Goal: Information Seeking & Learning: Learn about a topic

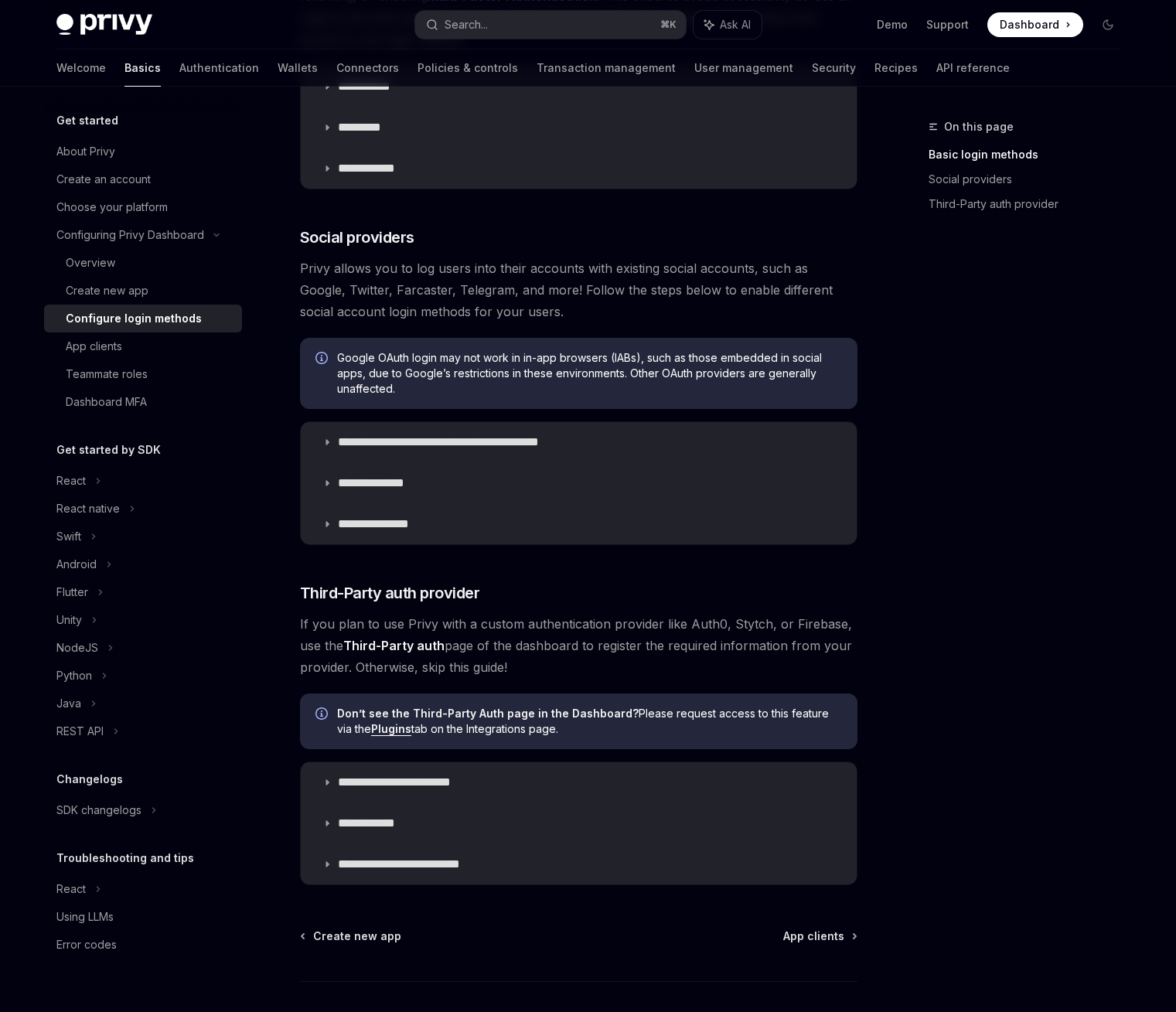
scroll to position [373, 0]
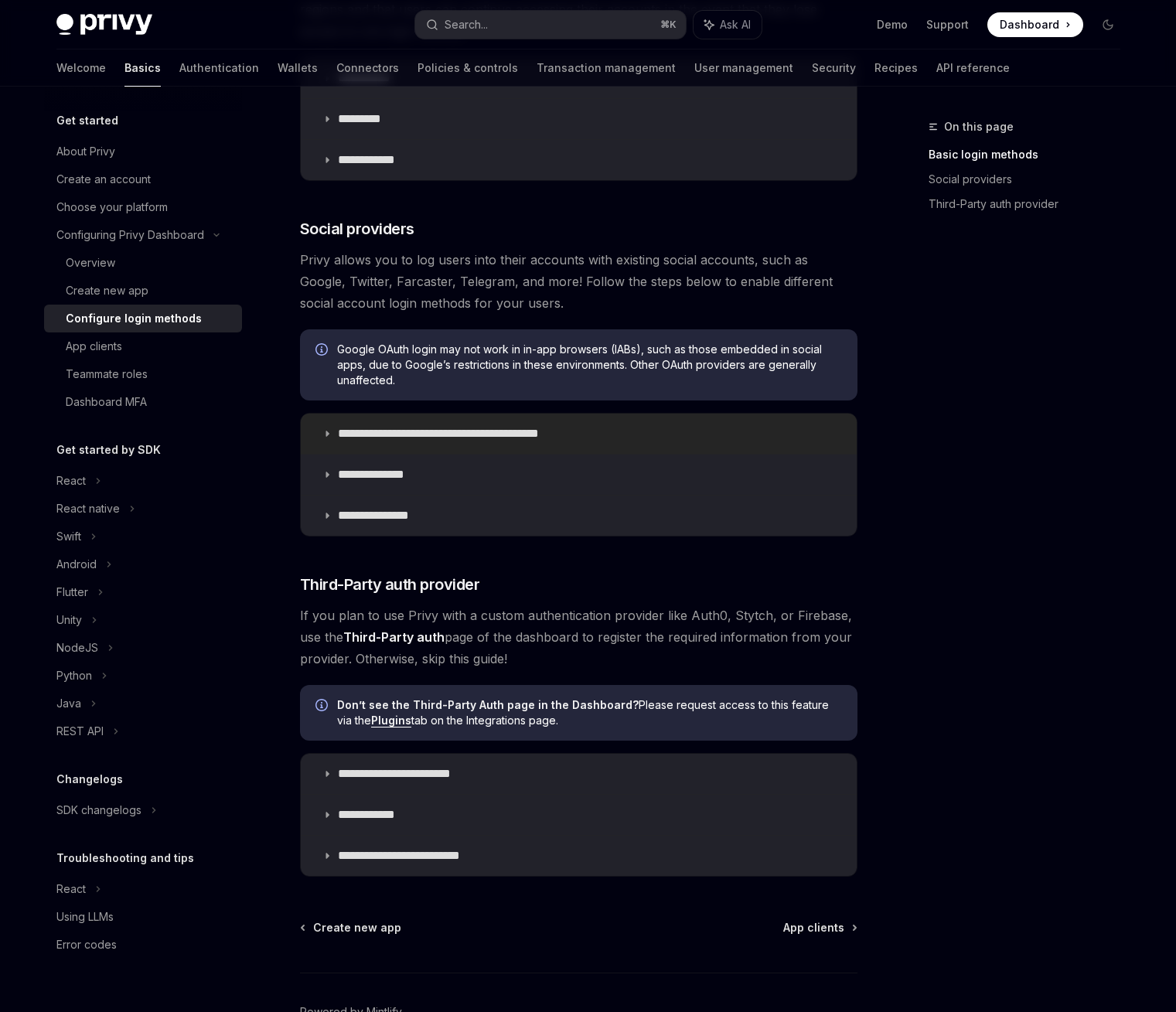
click at [413, 435] on p "**********" at bounding box center [466, 434] width 256 height 16
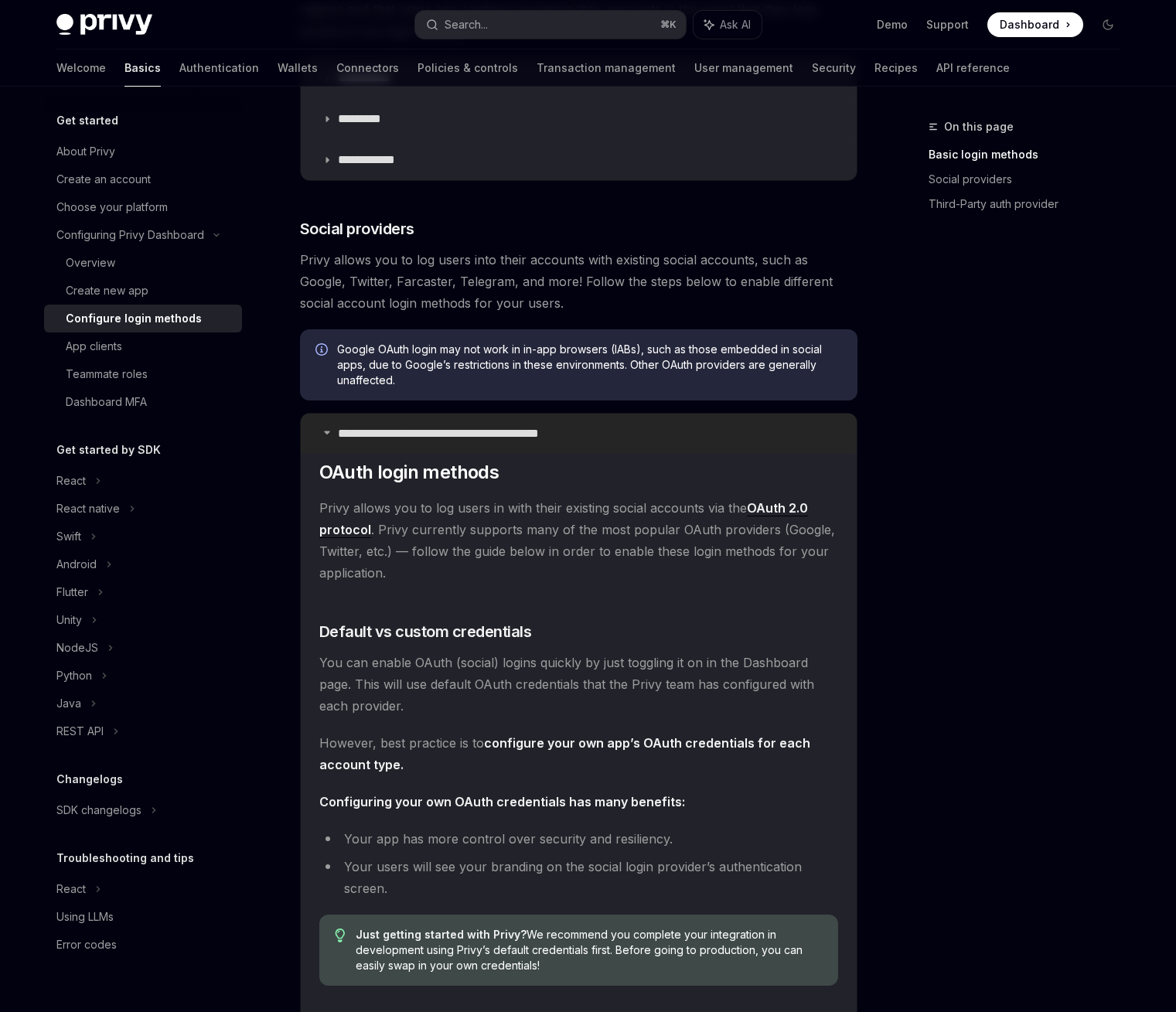
click at [413, 435] on p "**********" at bounding box center [466, 434] width 256 height 16
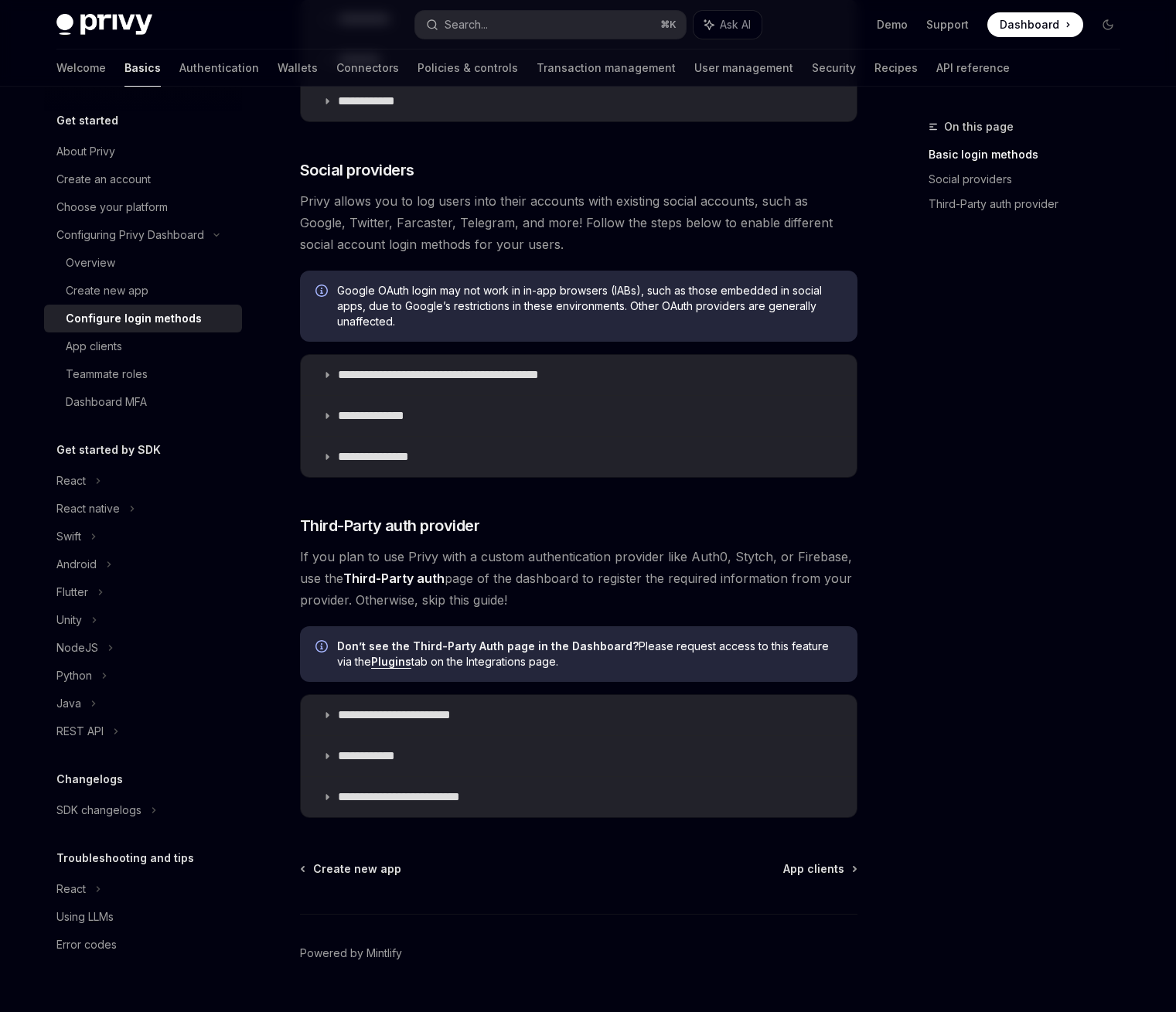
scroll to position [467, 0]
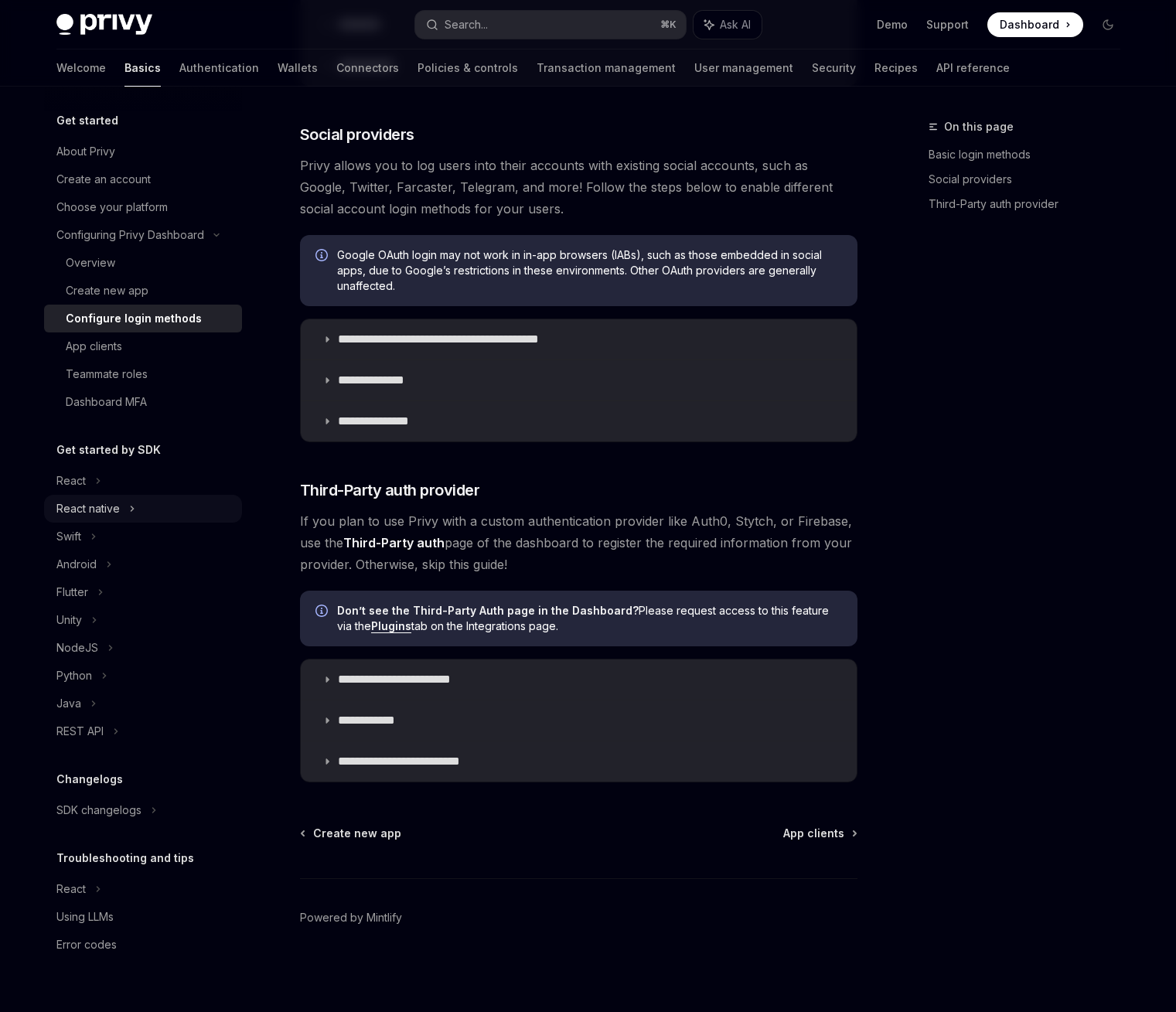
click at [146, 511] on div "React native" at bounding box center [143, 509] width 198 height 28
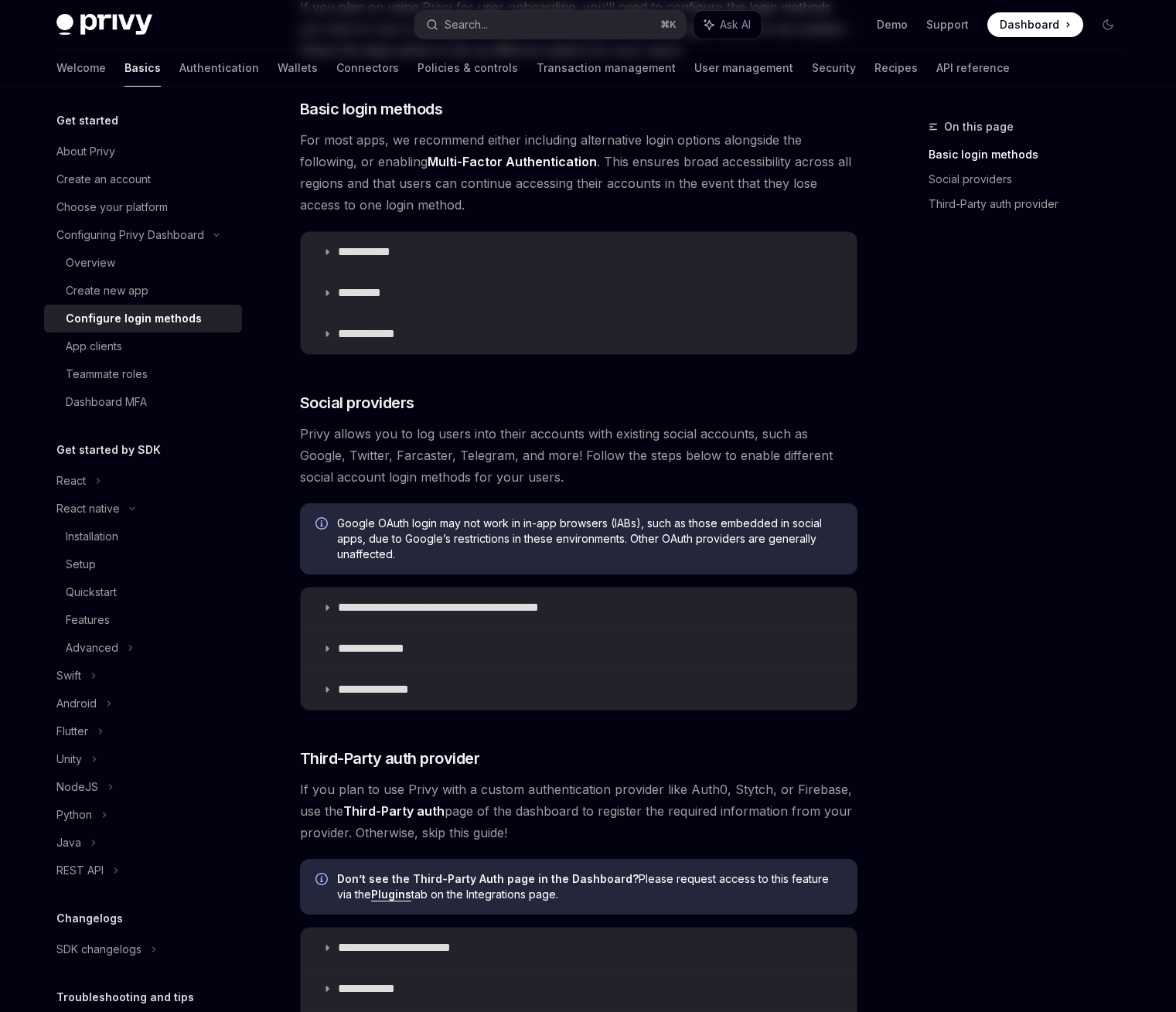
scroll to position [290, 0]
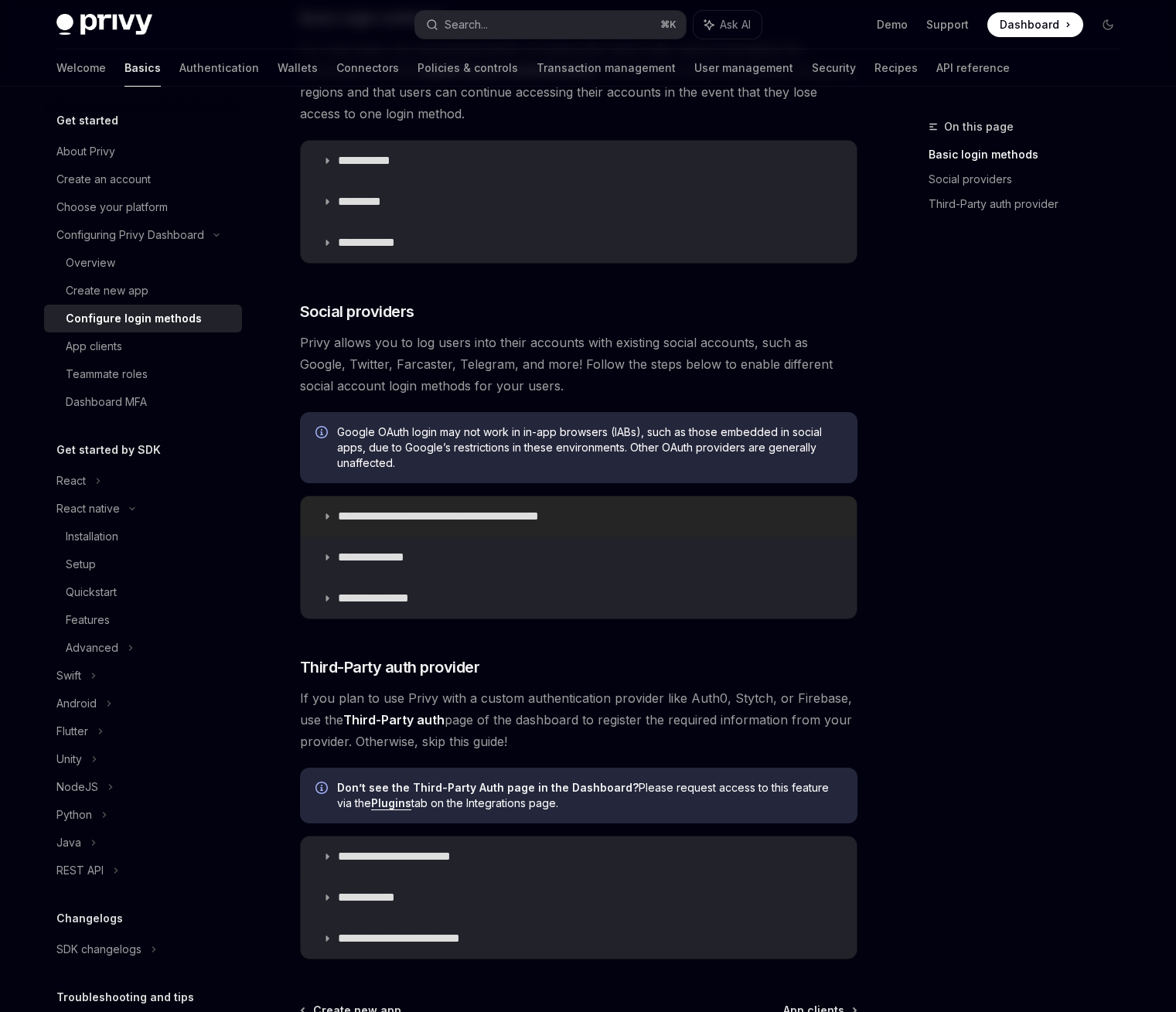
click at [526, 527] on summary "**********" at bounding box center [578, 516] width 556 height 40
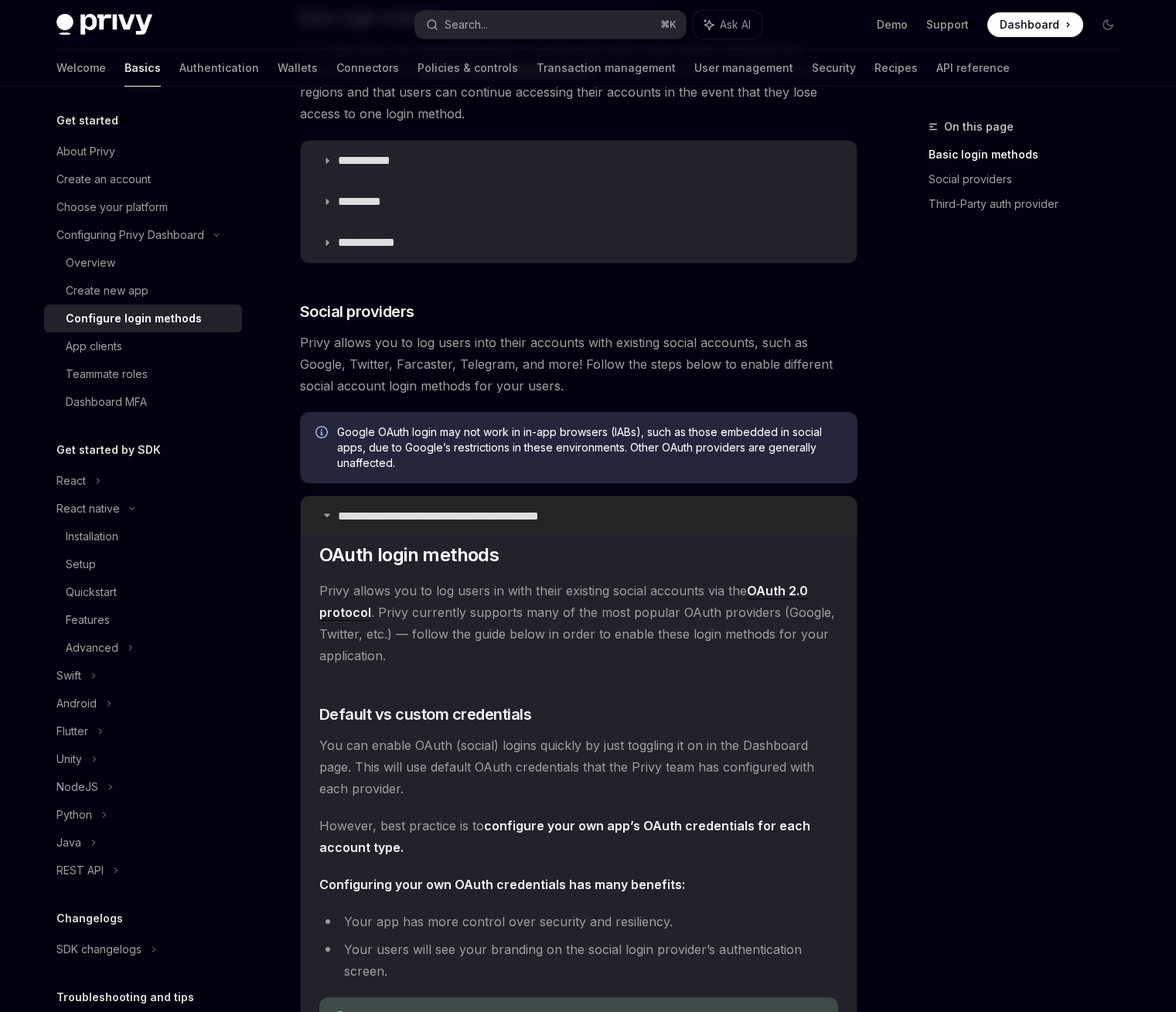
click at [525, 521] on p "**********" at bounding box center [466, 517] width 256 height 16
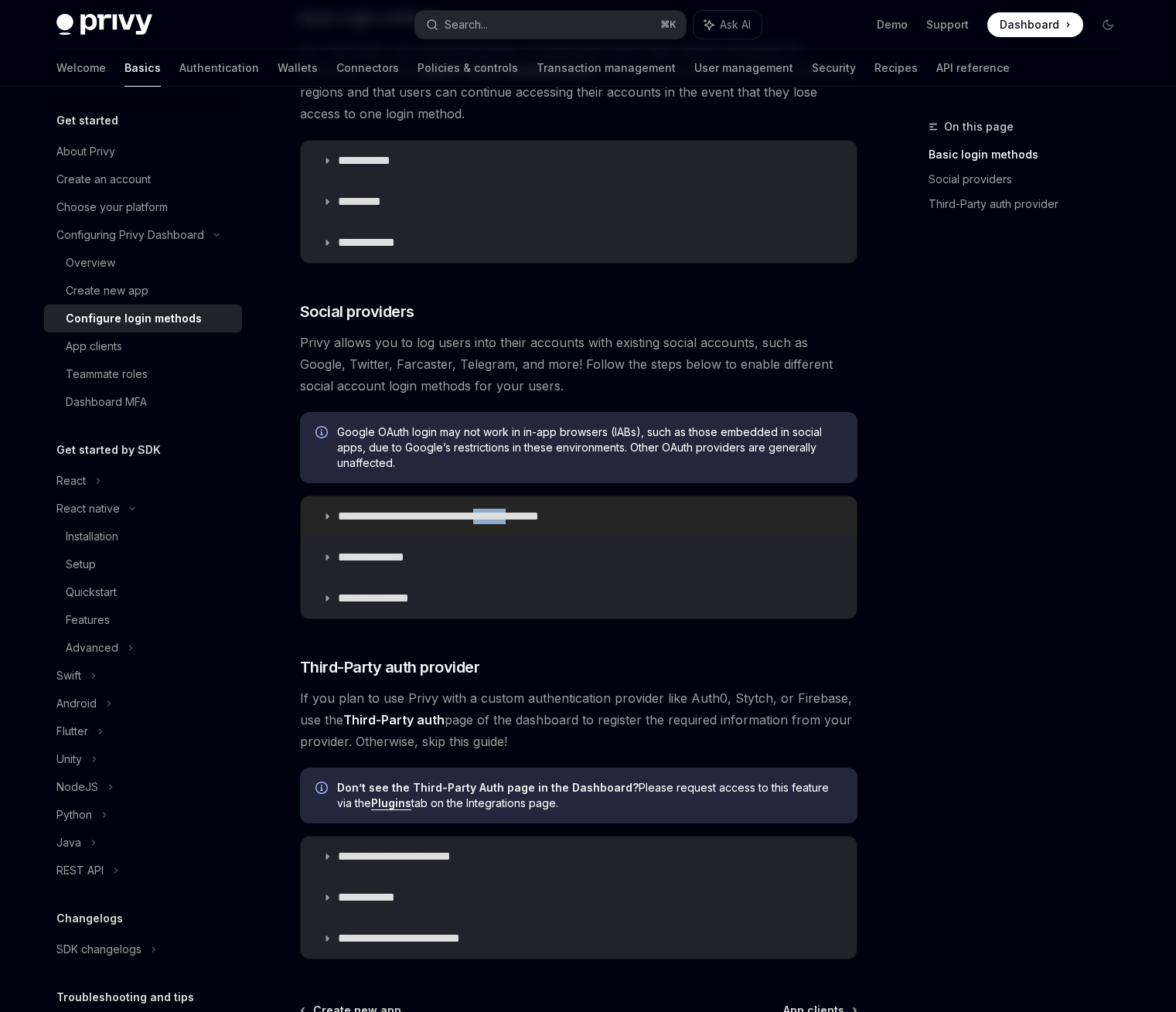
click at [525, 521] on p "**********" at bounding box center [466, 517] width 256 height 16
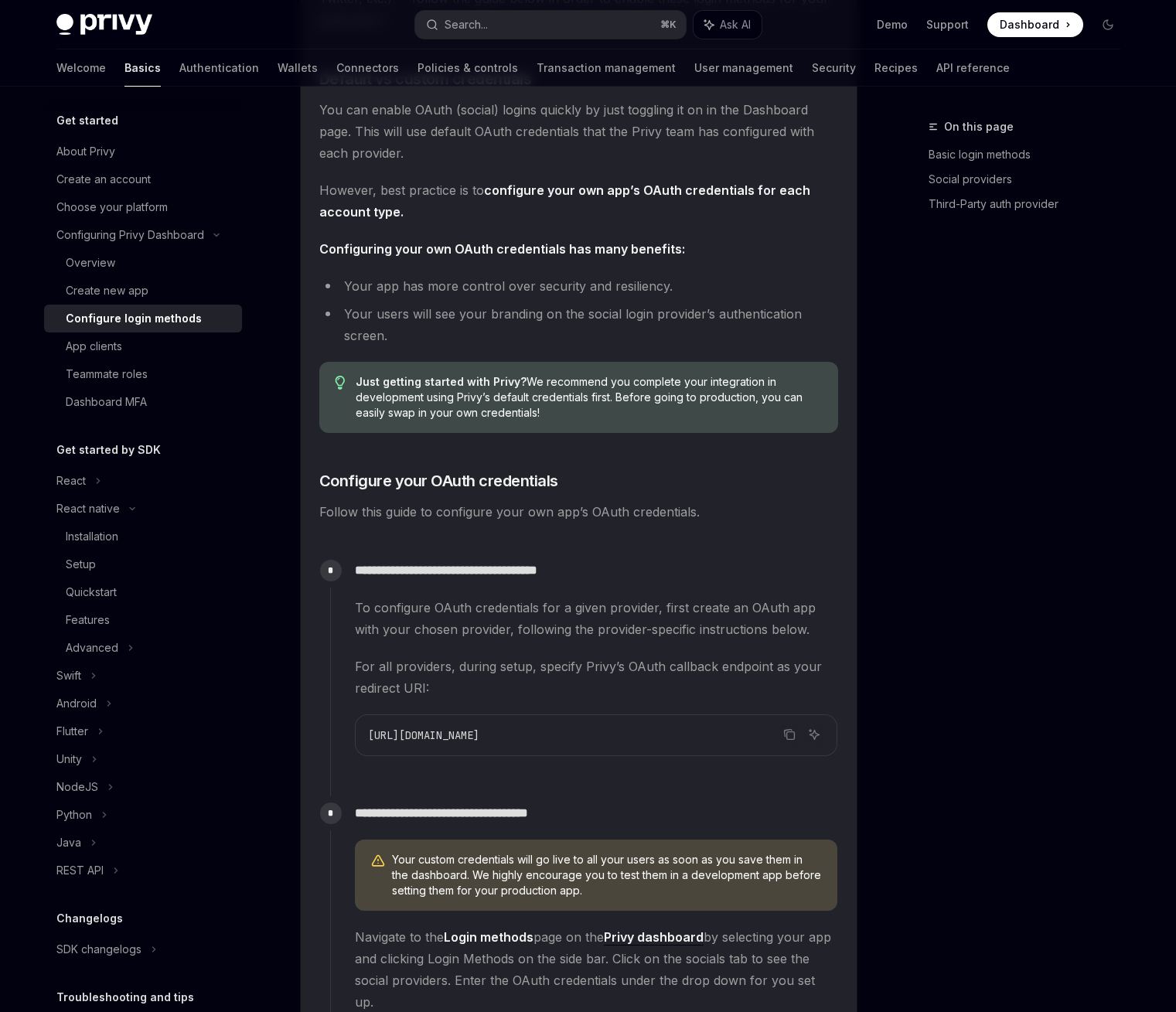
scroll to position [388, 0]
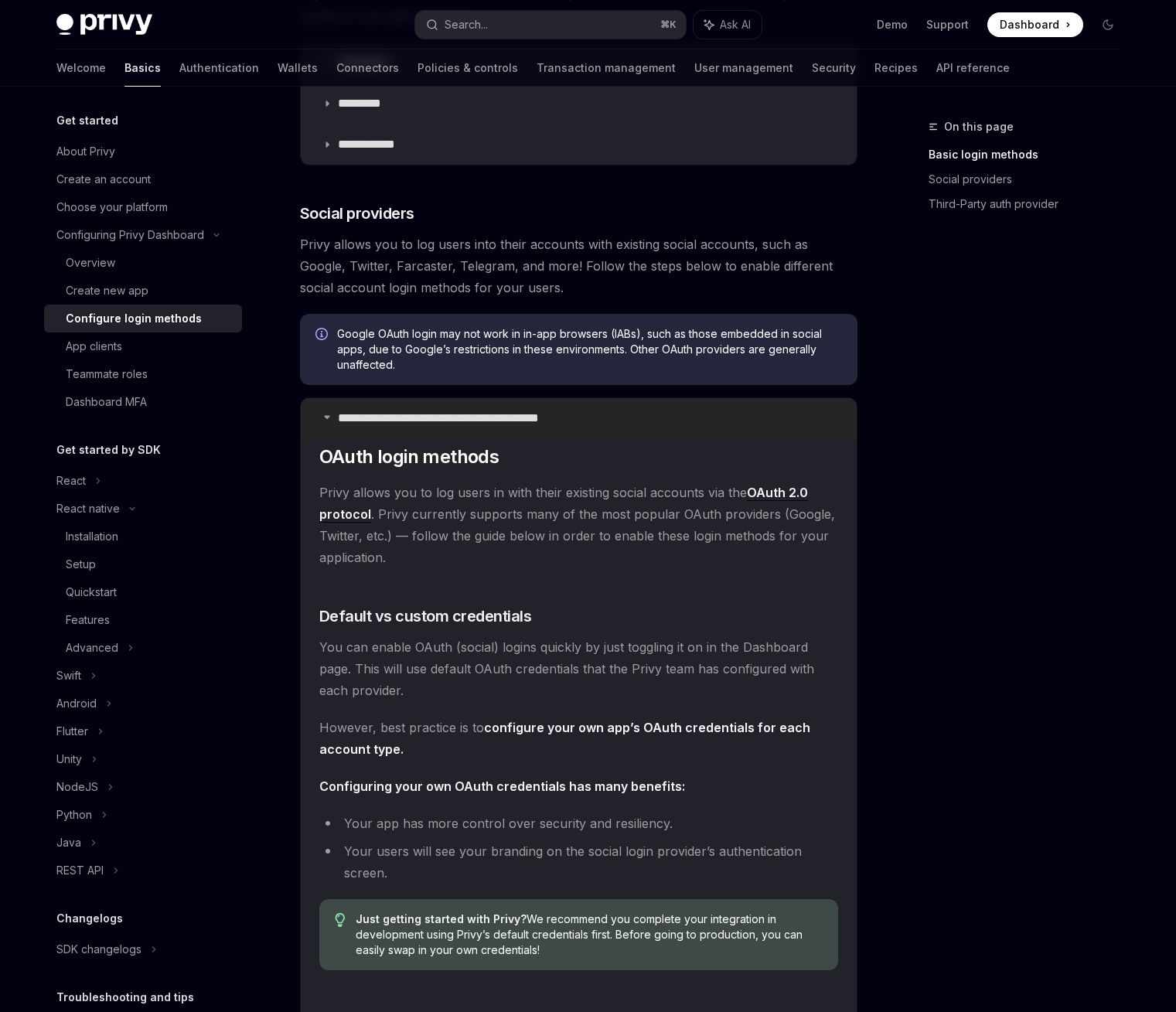
click at [478, 419] on p "**********" at bounding box center [466, 418] width 256 height 16
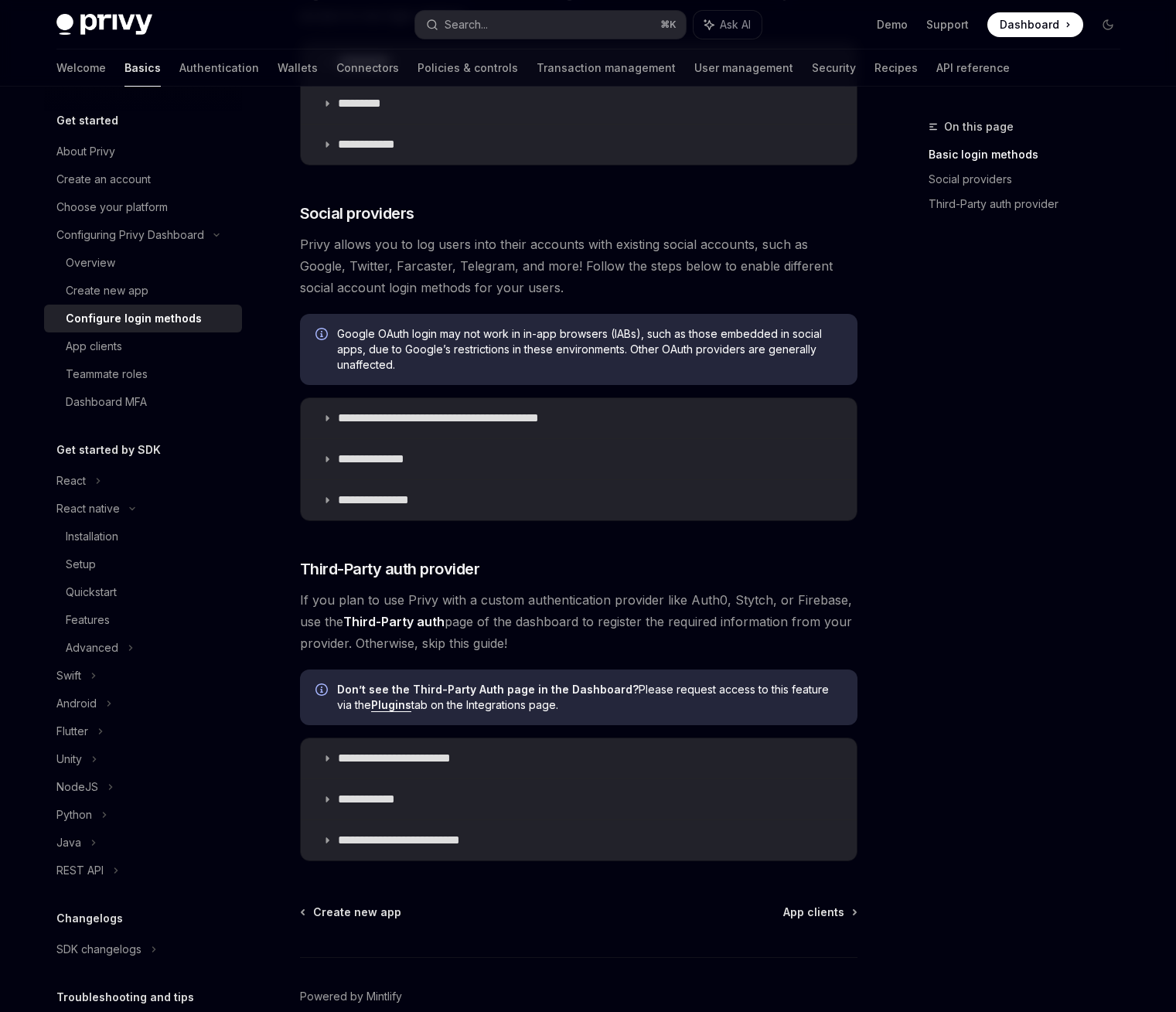
click at [952, 462] on div "On this page Basic login methods Social providers Third-Party auth provider" at bounding box center [1015, 565] width 235 height 895
click at [75, 21] on img at bounding box center [105, 24] width 96 height 21
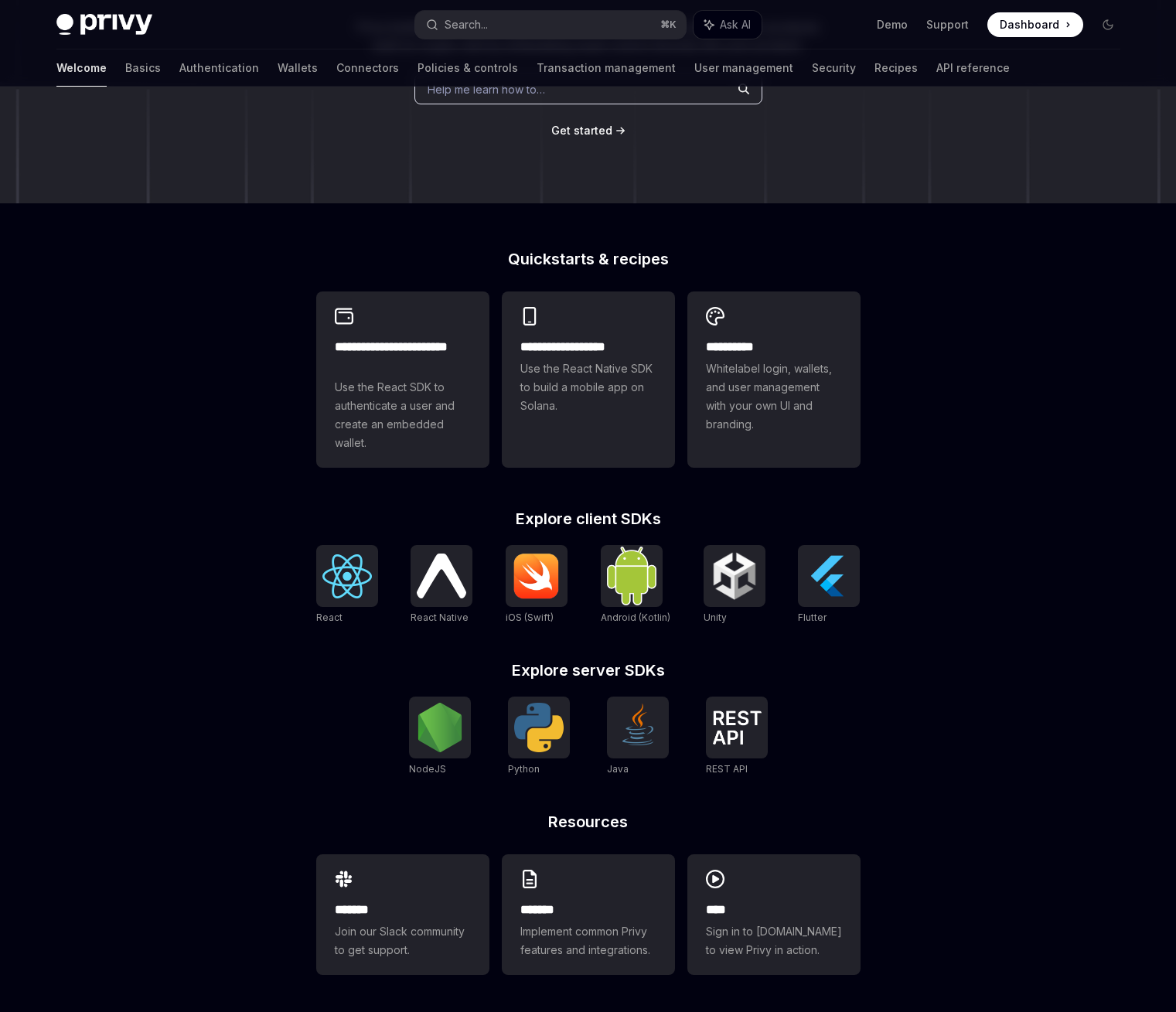
type textarea "*"
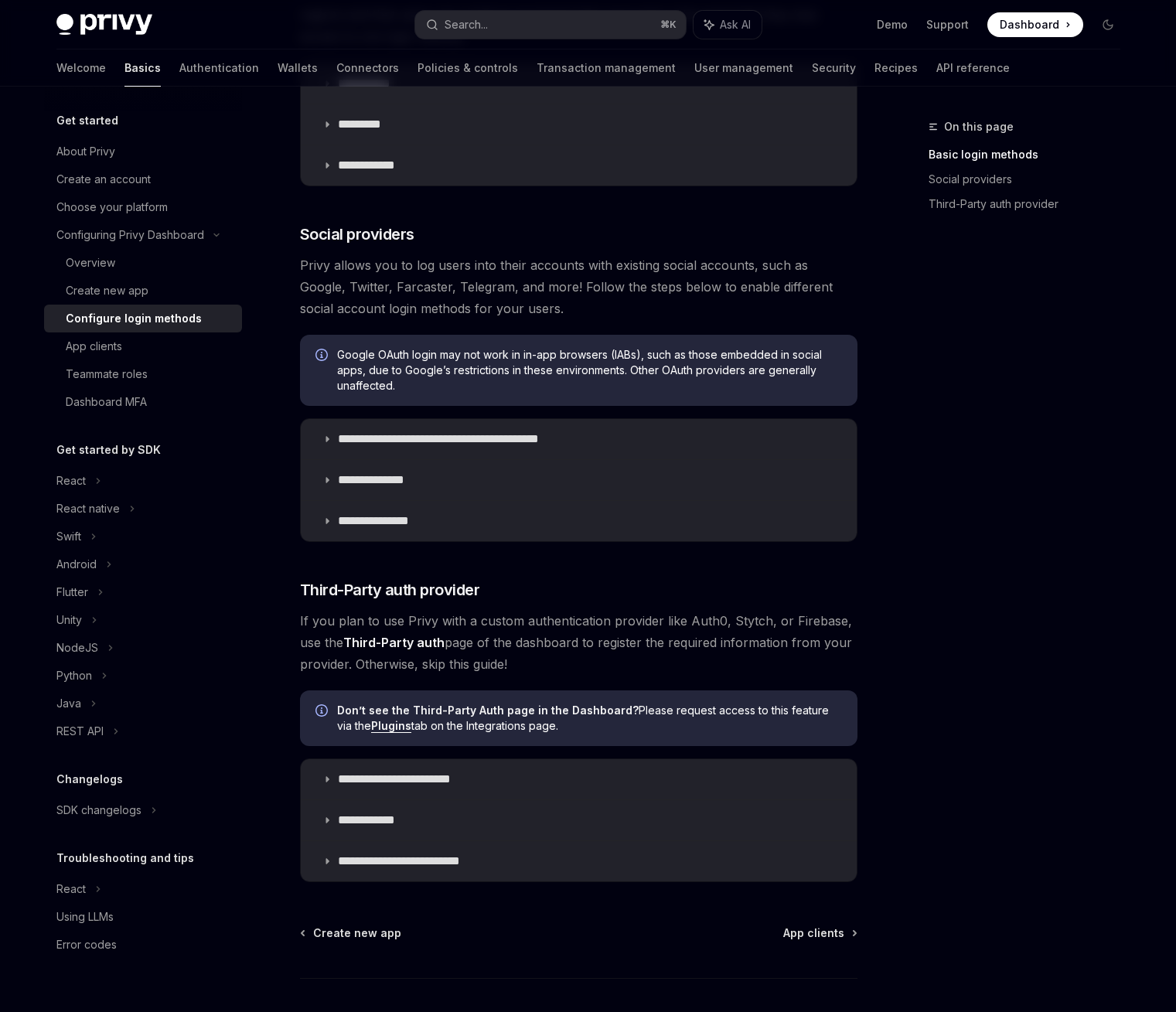
scroll to position [388, 0]
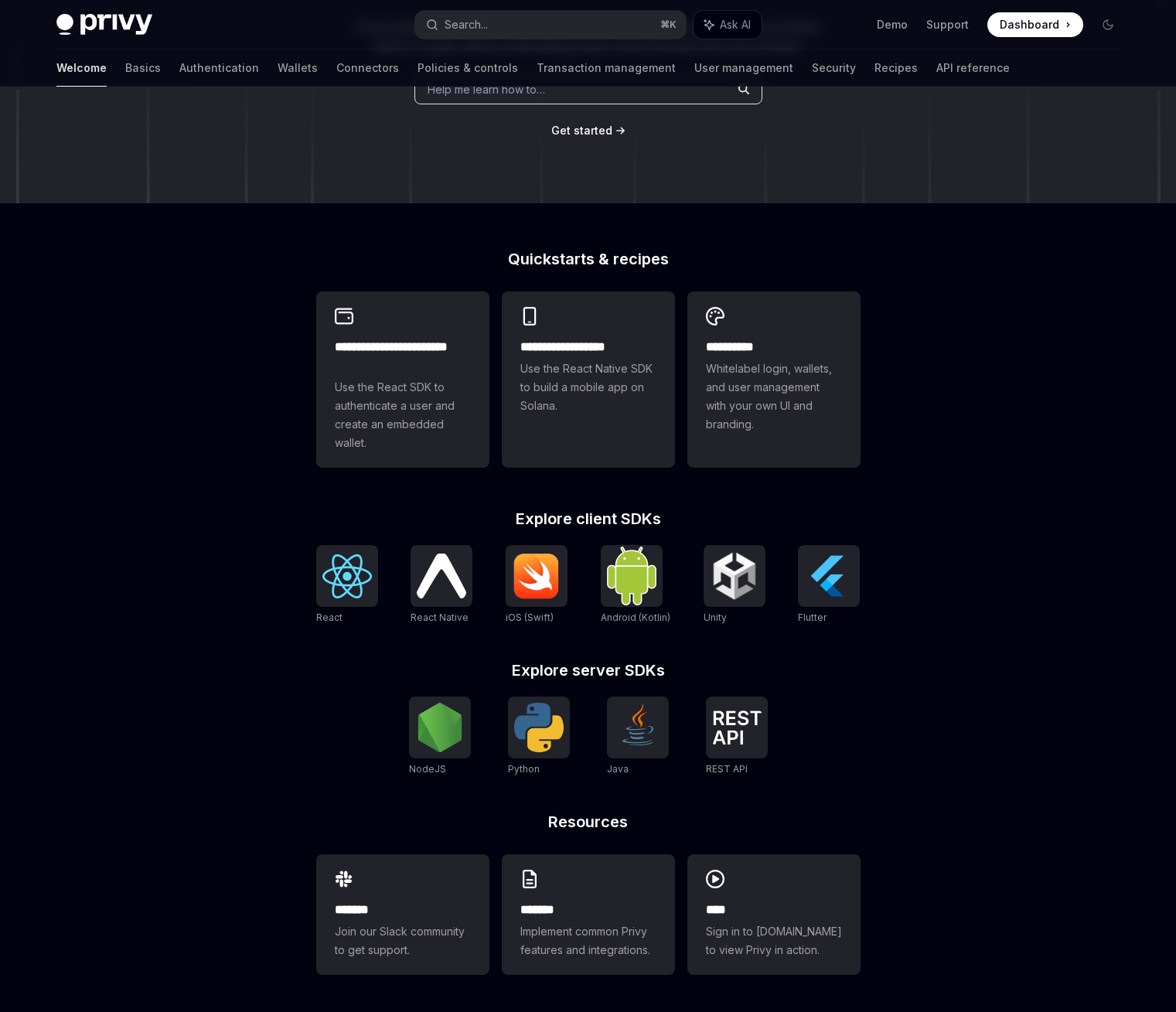
scroll to position [254, 0]
click at [422, 574] on img at bounding box center [441, 575] width 50 height 44
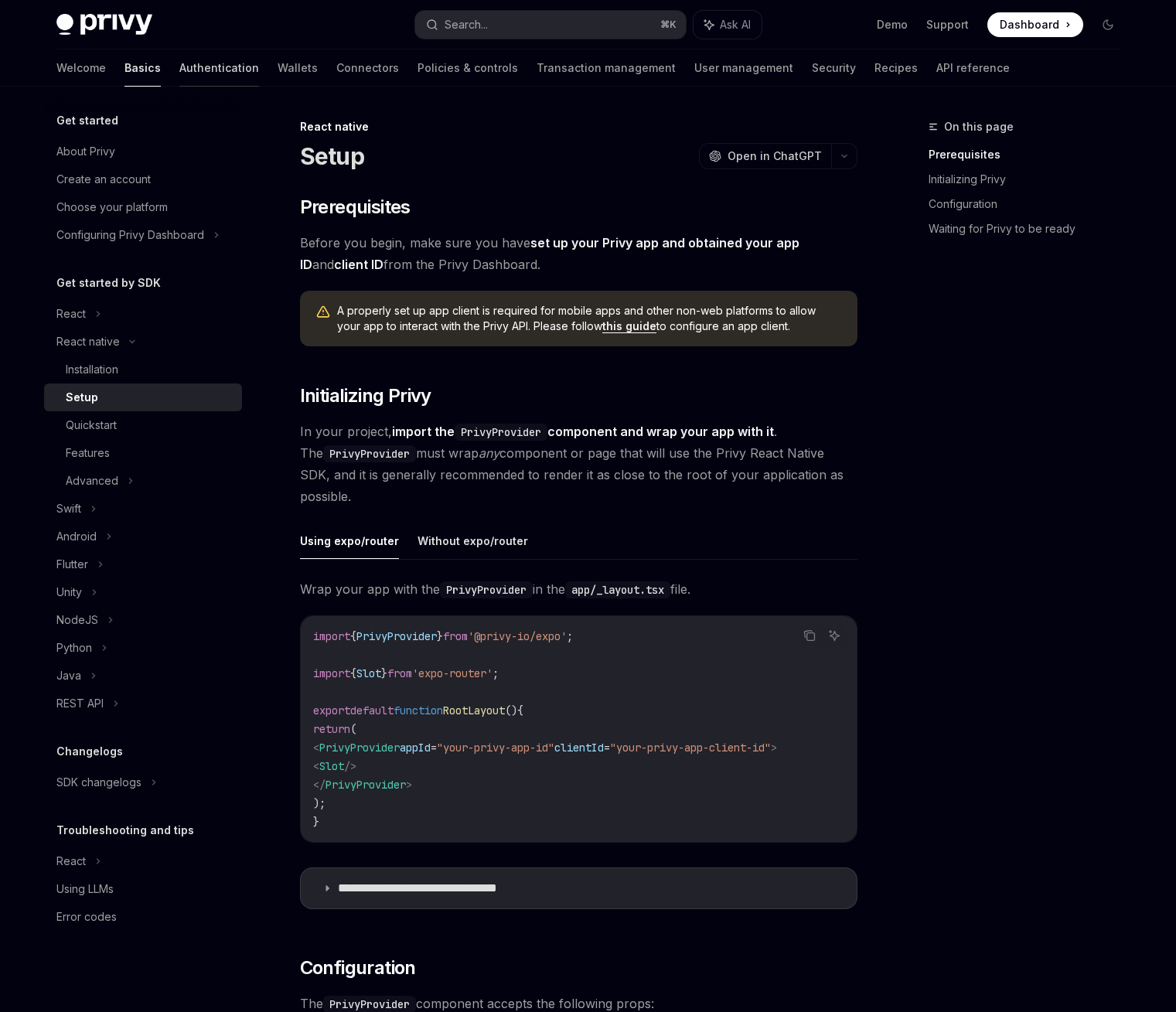
click at [180, 71] on link "Authentication" at bounding box center [220, 68] width 80 height 37
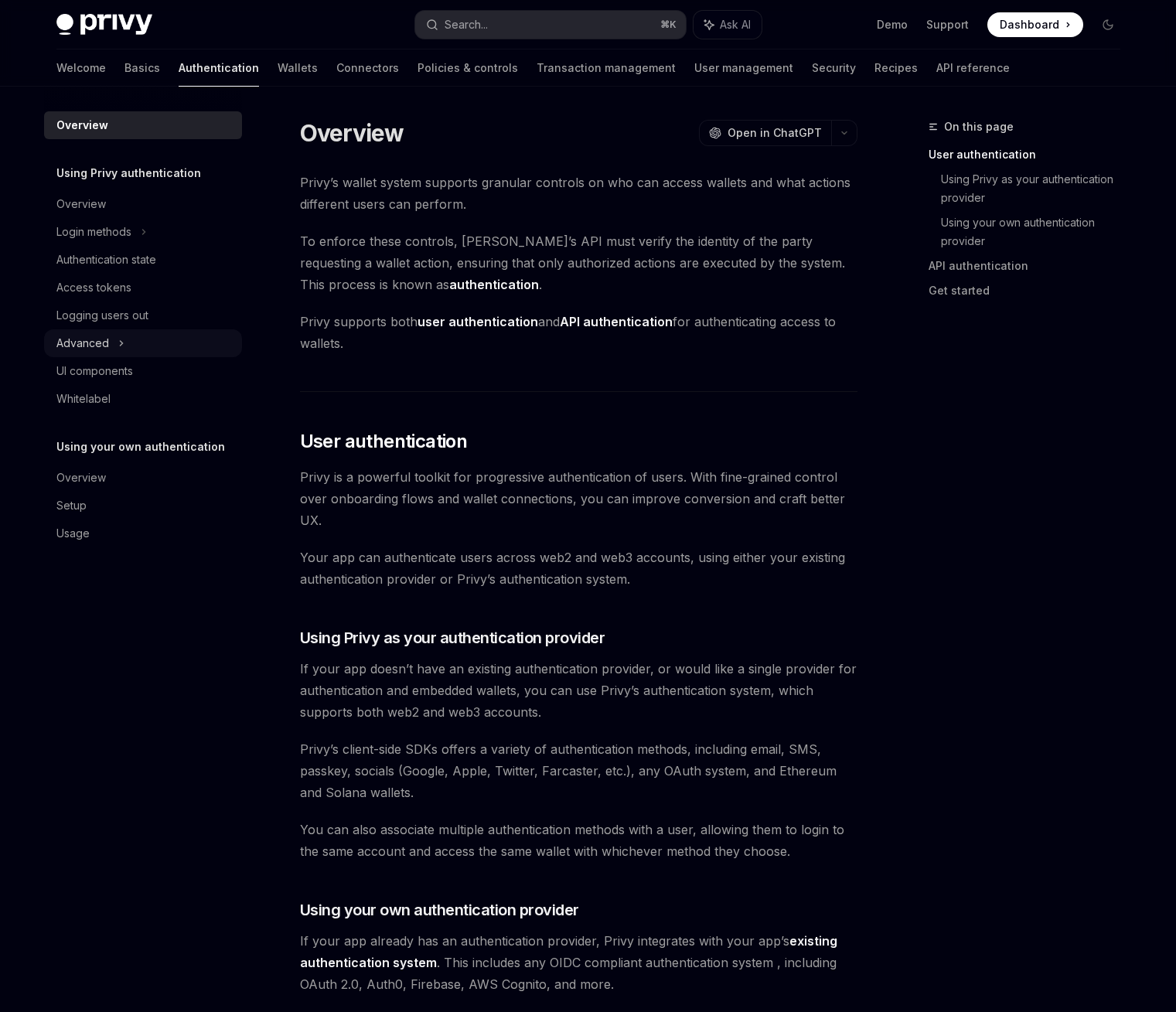
click at [165, 344] on div "Advanced" at bounding box center [143, 343] width 198 height 28
click at [161, 366] on div "UI components" at bounding box center [145, 371] width 177 height 19
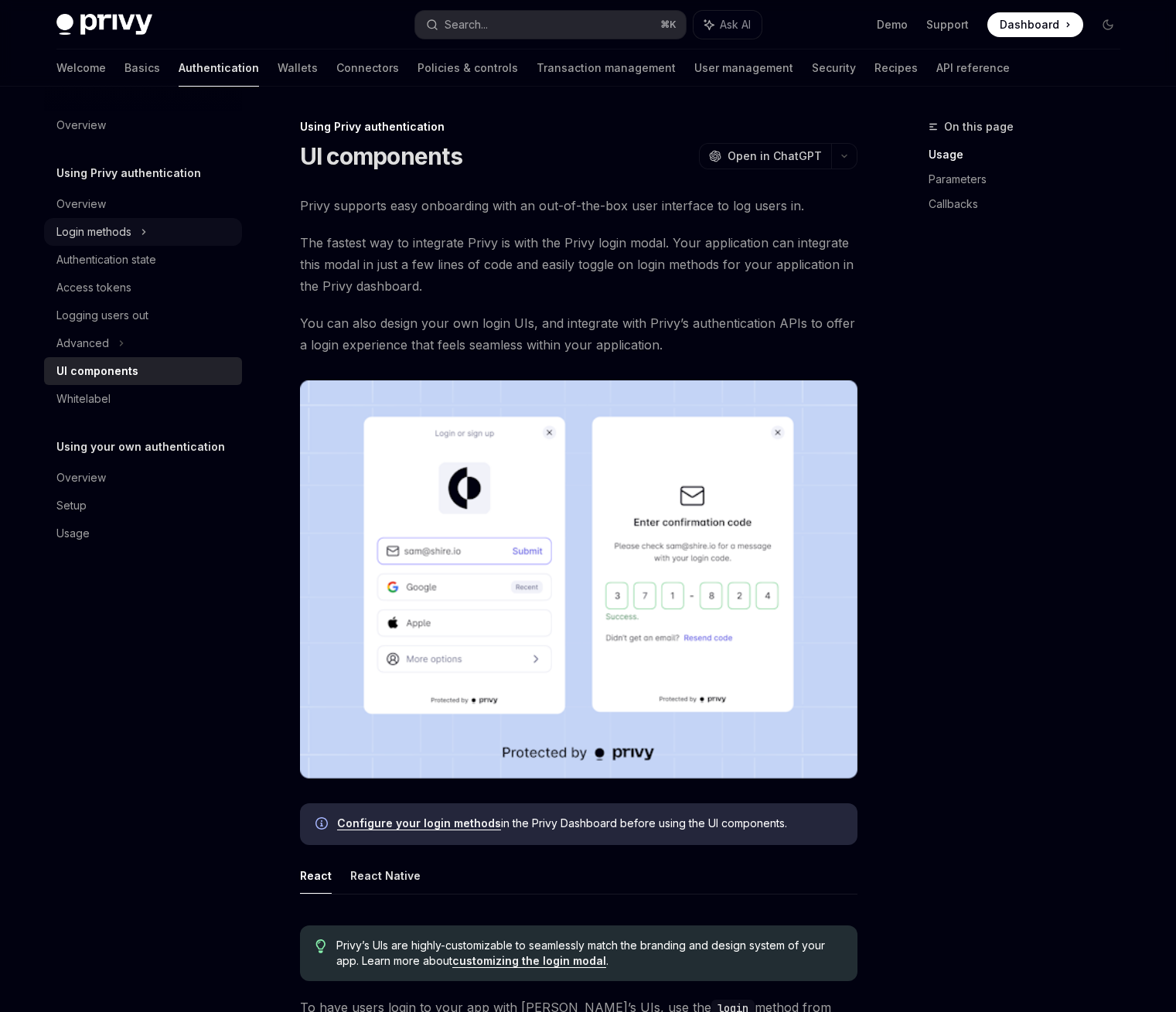
click at [150, 238] on div "Login methods" at bounding box center [143, 232] width 198 height 28
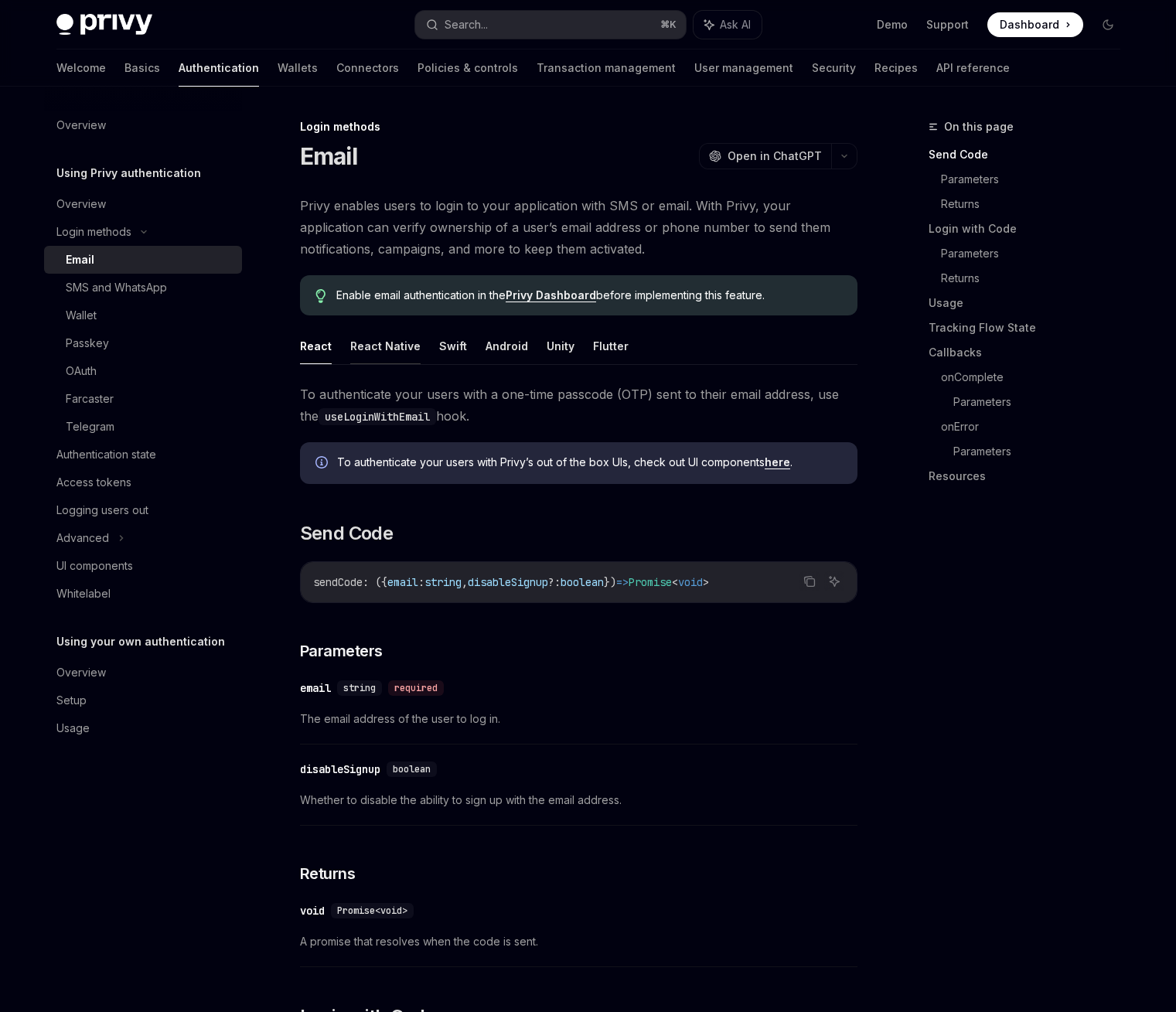
click at [386, 357] on button "React Native" at bounding box center [386, 346] width 70 height 36
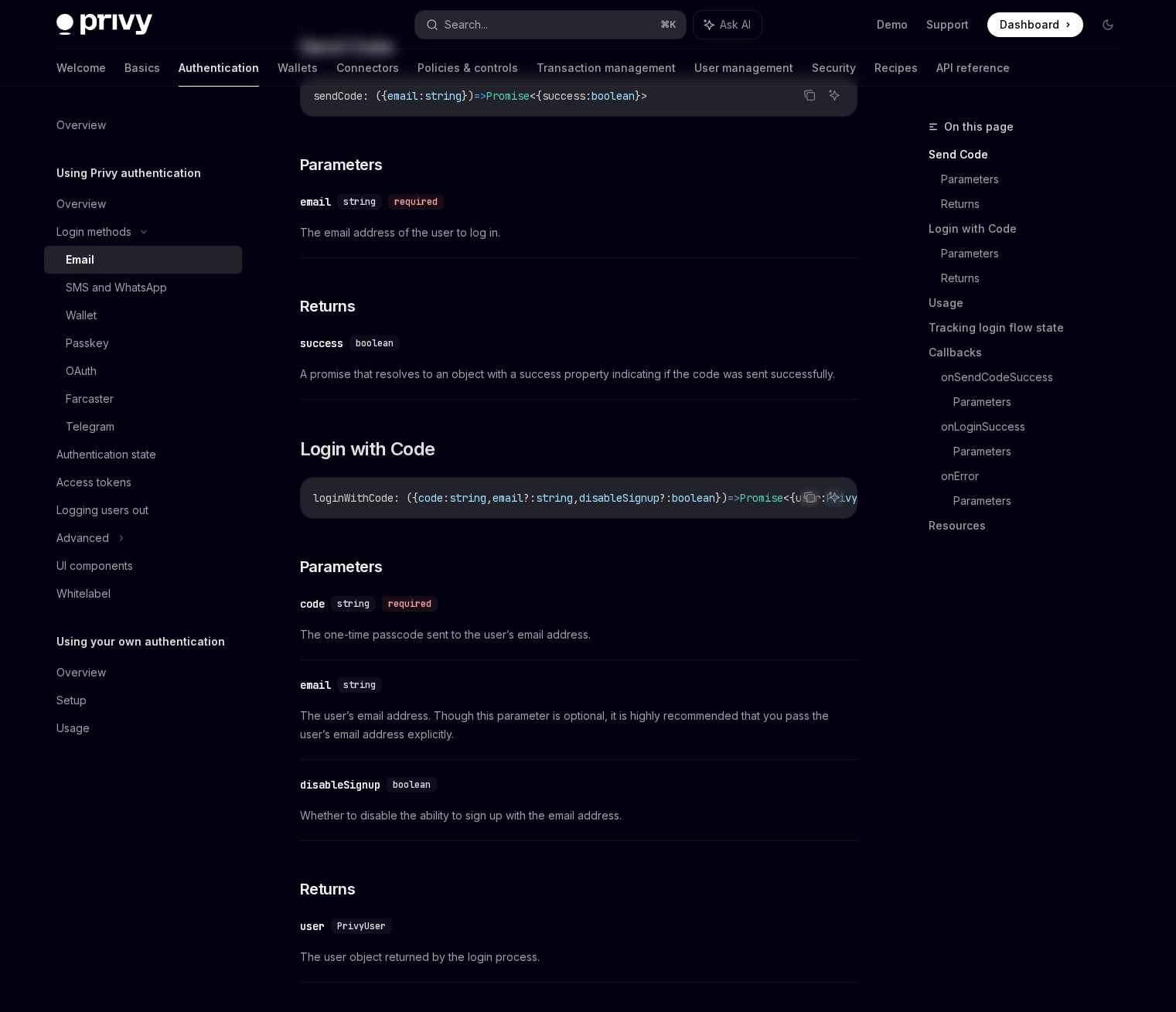
scroll to position [513, 0]
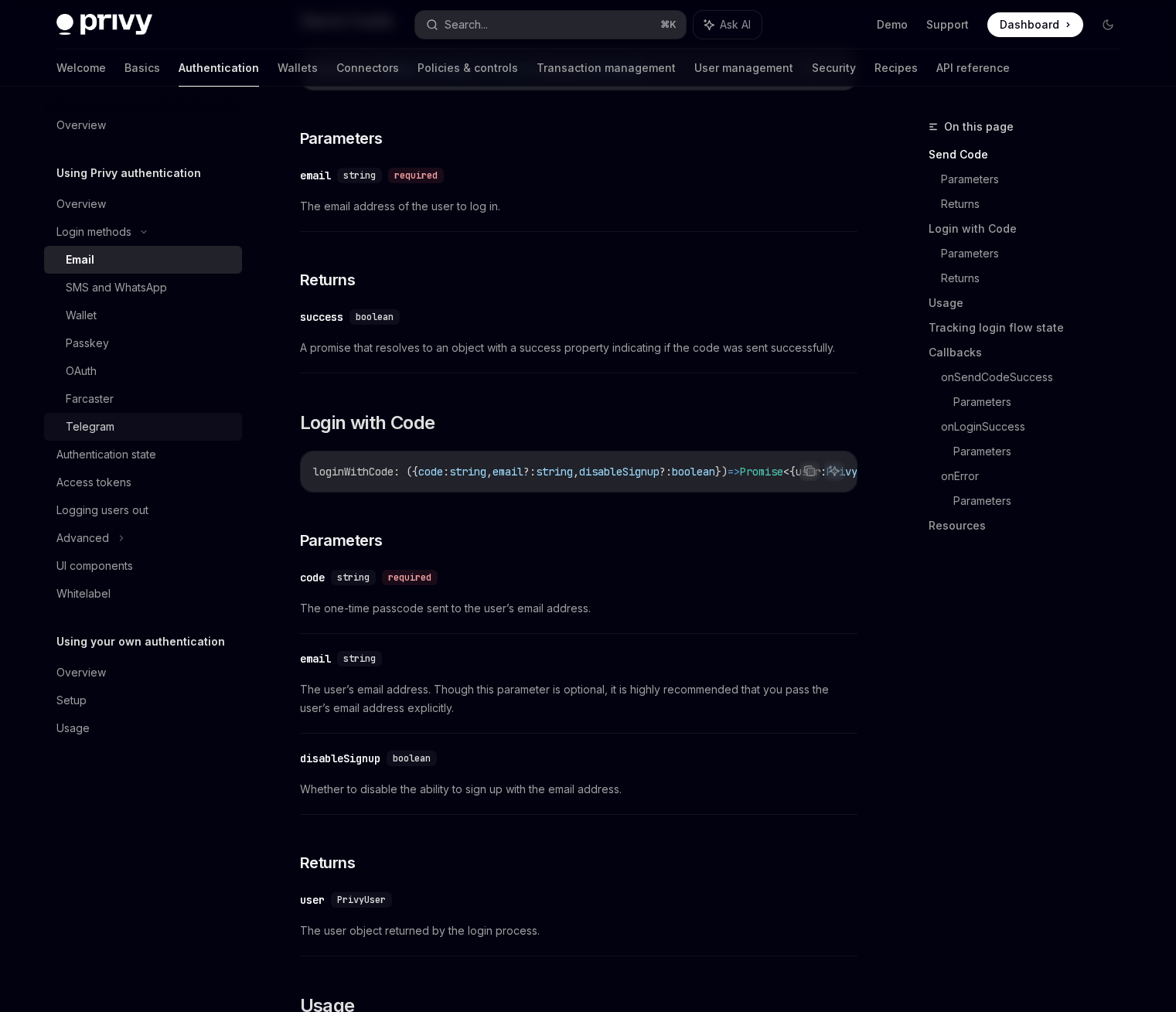
click at [150, 418] on div "Telegram" at bounding box center [148, 427] width 167 height 19
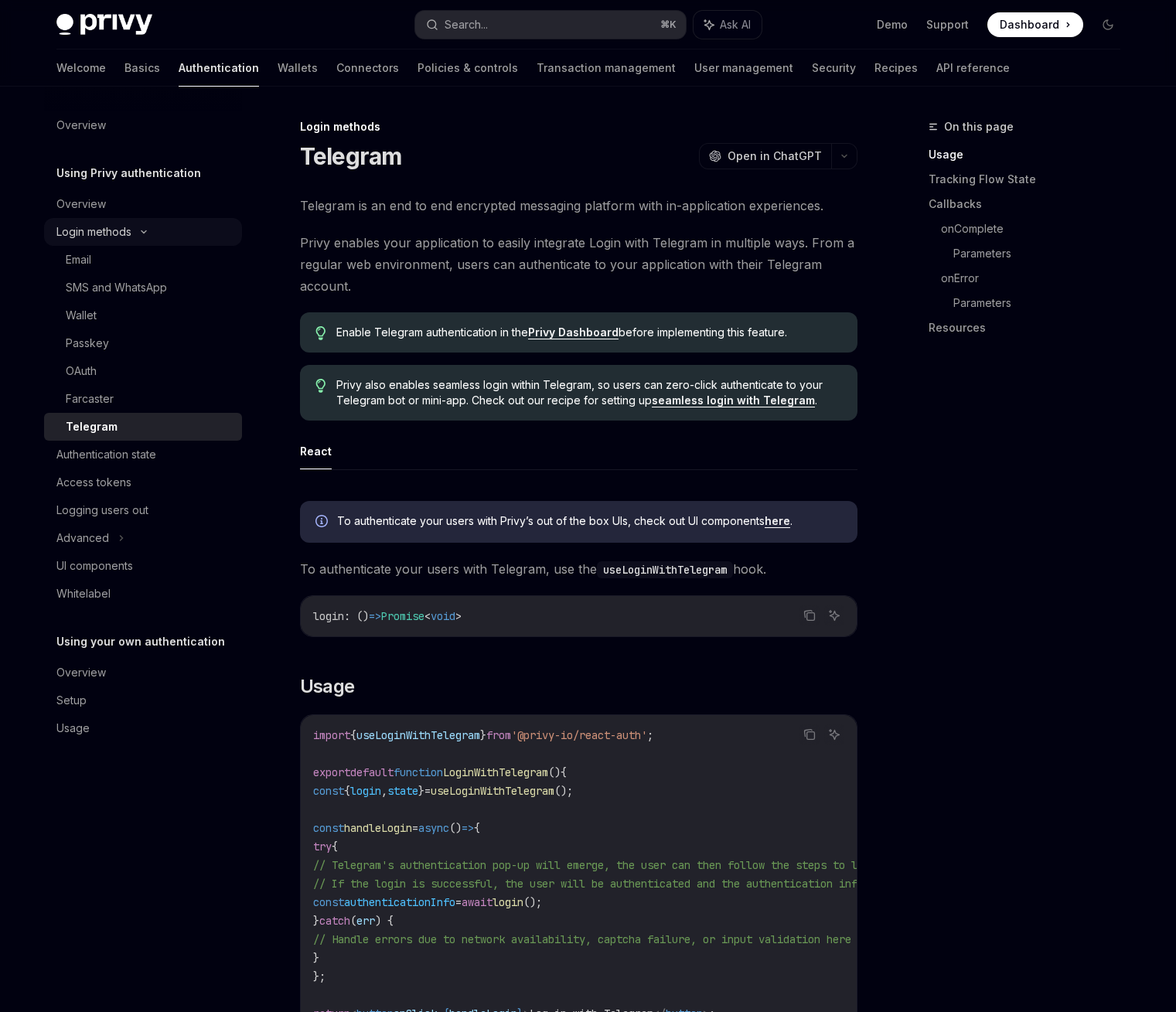
click at [124, 232] on div "Login methods" at bounding box center [94, 232] width 75 height 19
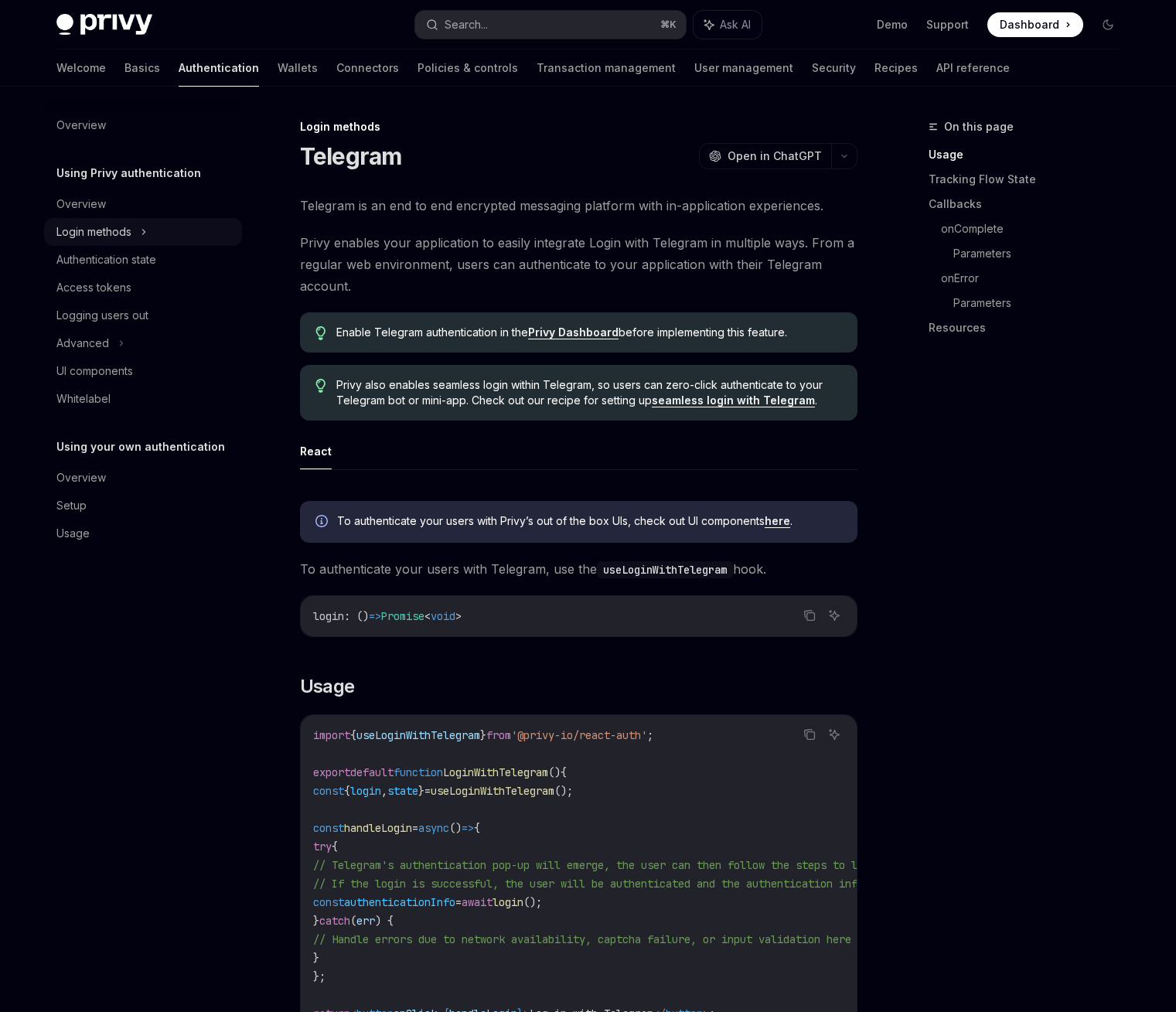
click at [124, 232] on div "Login methods" at bounding box center [94, 232] width 75 height 19
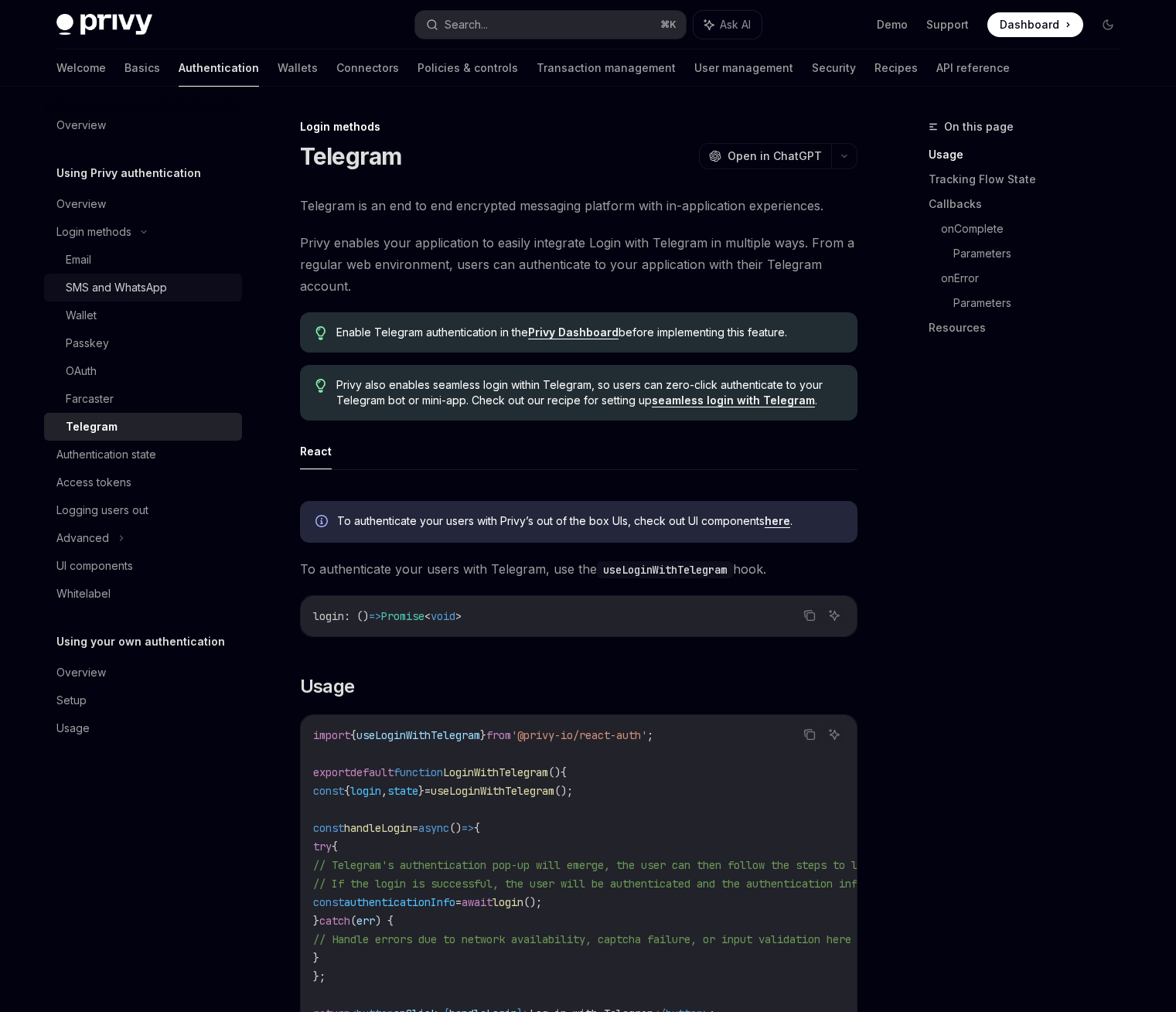
click at [99, 275] on link "SMS and WhatsApp" at bounding box center [143, 287] width 198 height 28
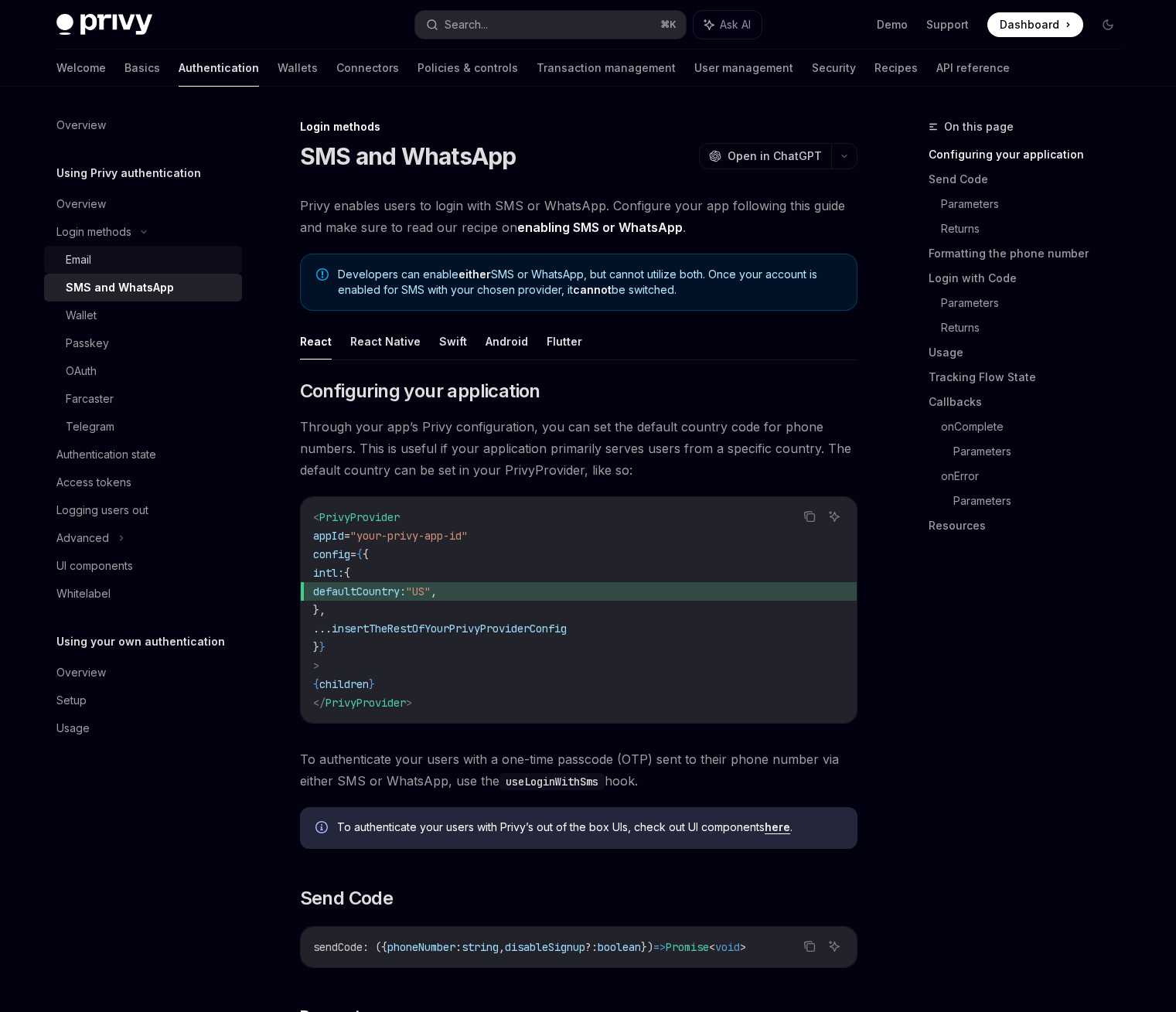
click at [99, 264] on div "Email" at bounding box center [148, 260] width 167 height 19
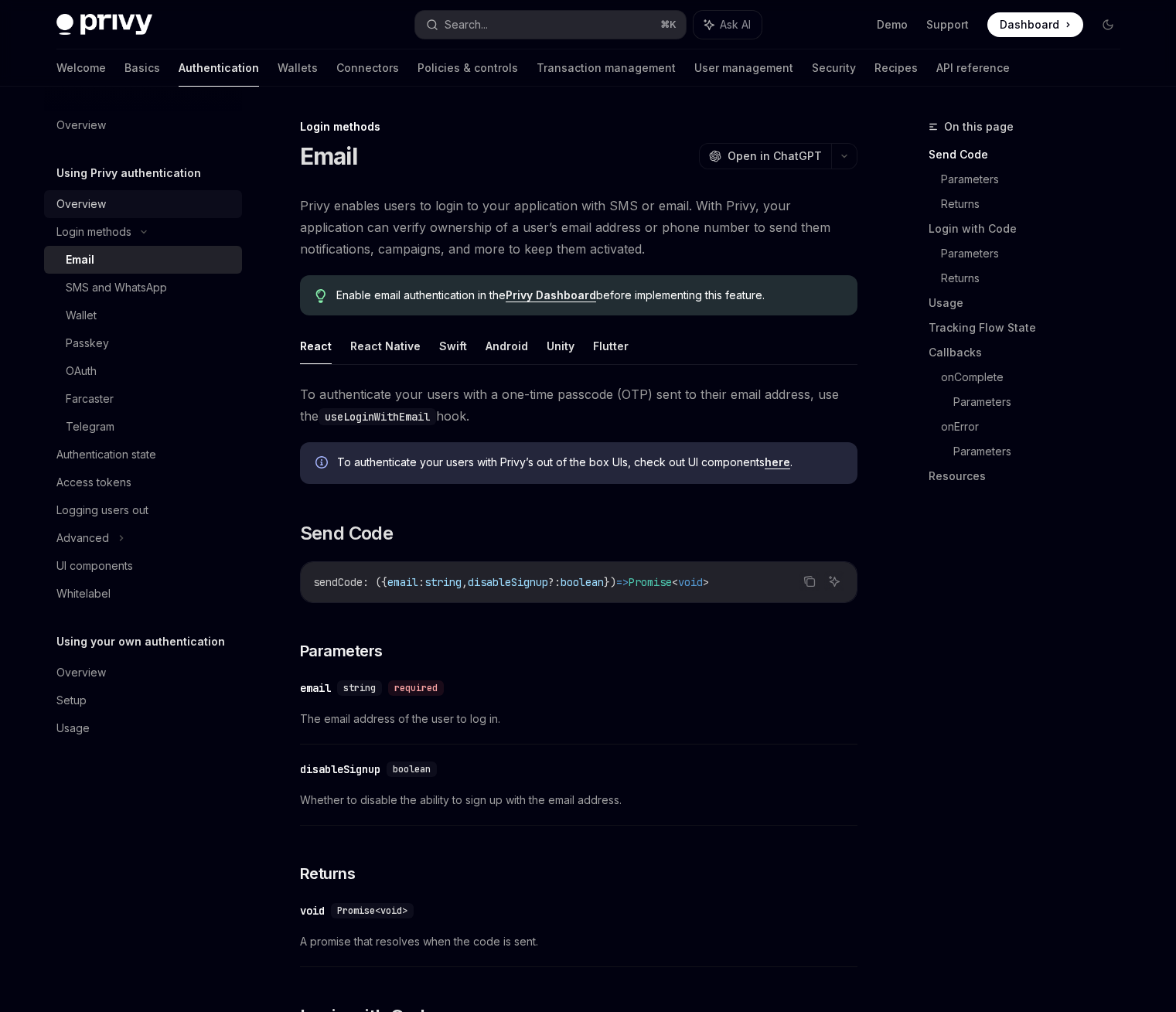
click at [100, 212] on div "Overview" at bounding box center [81, 204] width 50 height 19
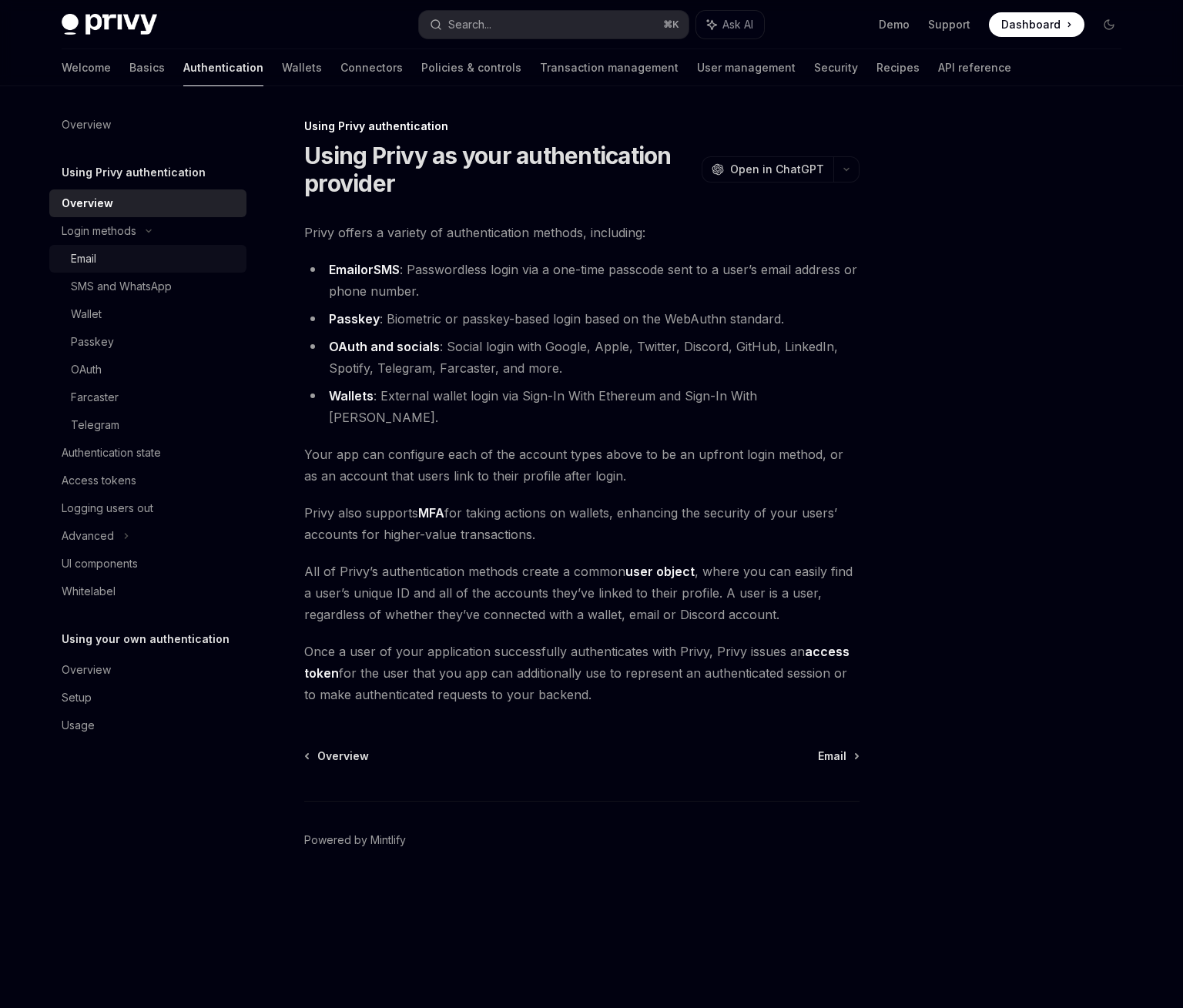
click at [126, 251] on div "Email" at bounding box center [154, 259] width 166 height 18
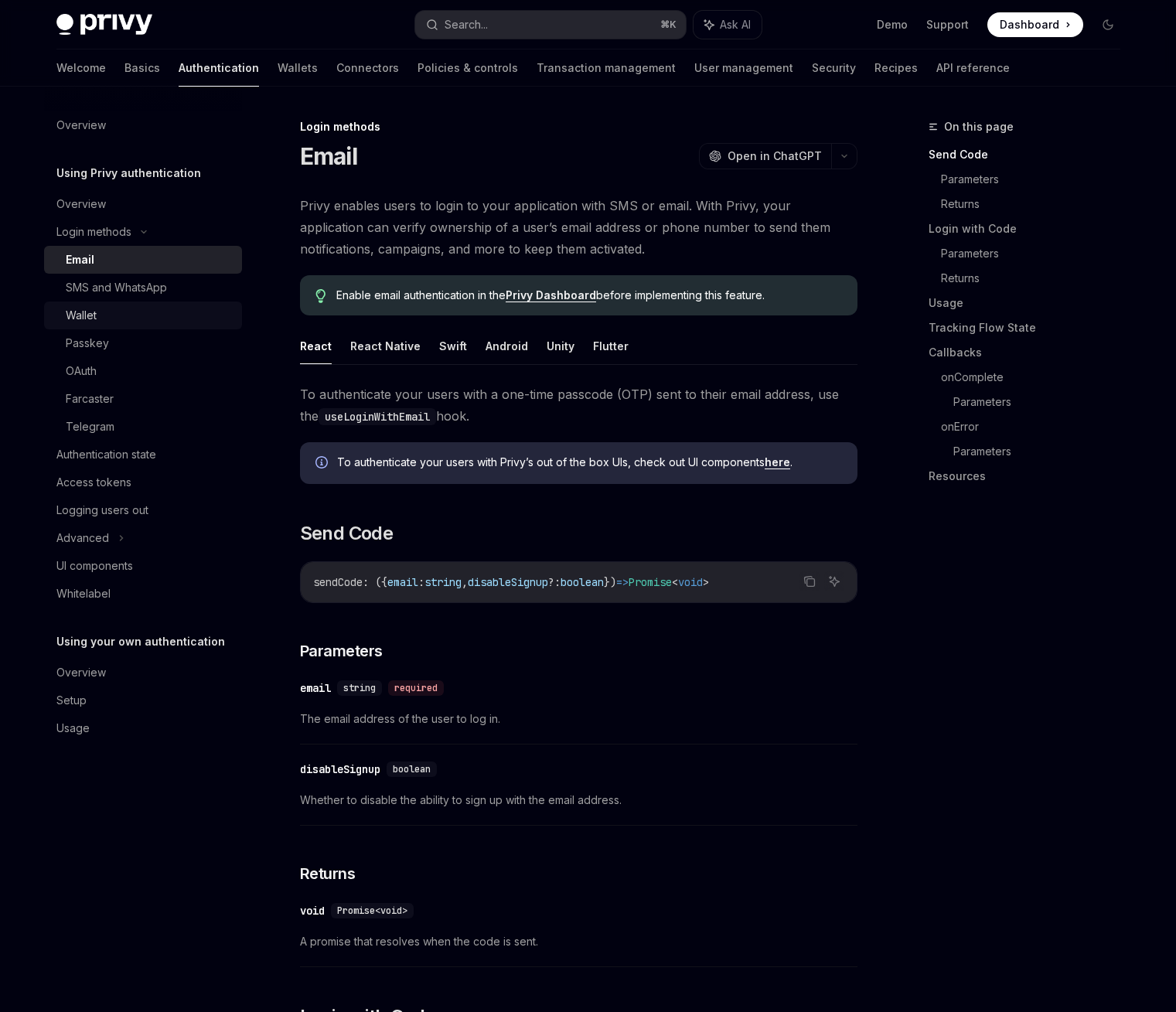
click at [125, 313] on div "Wallet" at bounding box center [148, 316] width 167 height 19
type textarea "*"
